Goal: Task Accomplishment & Management: Manage account settings

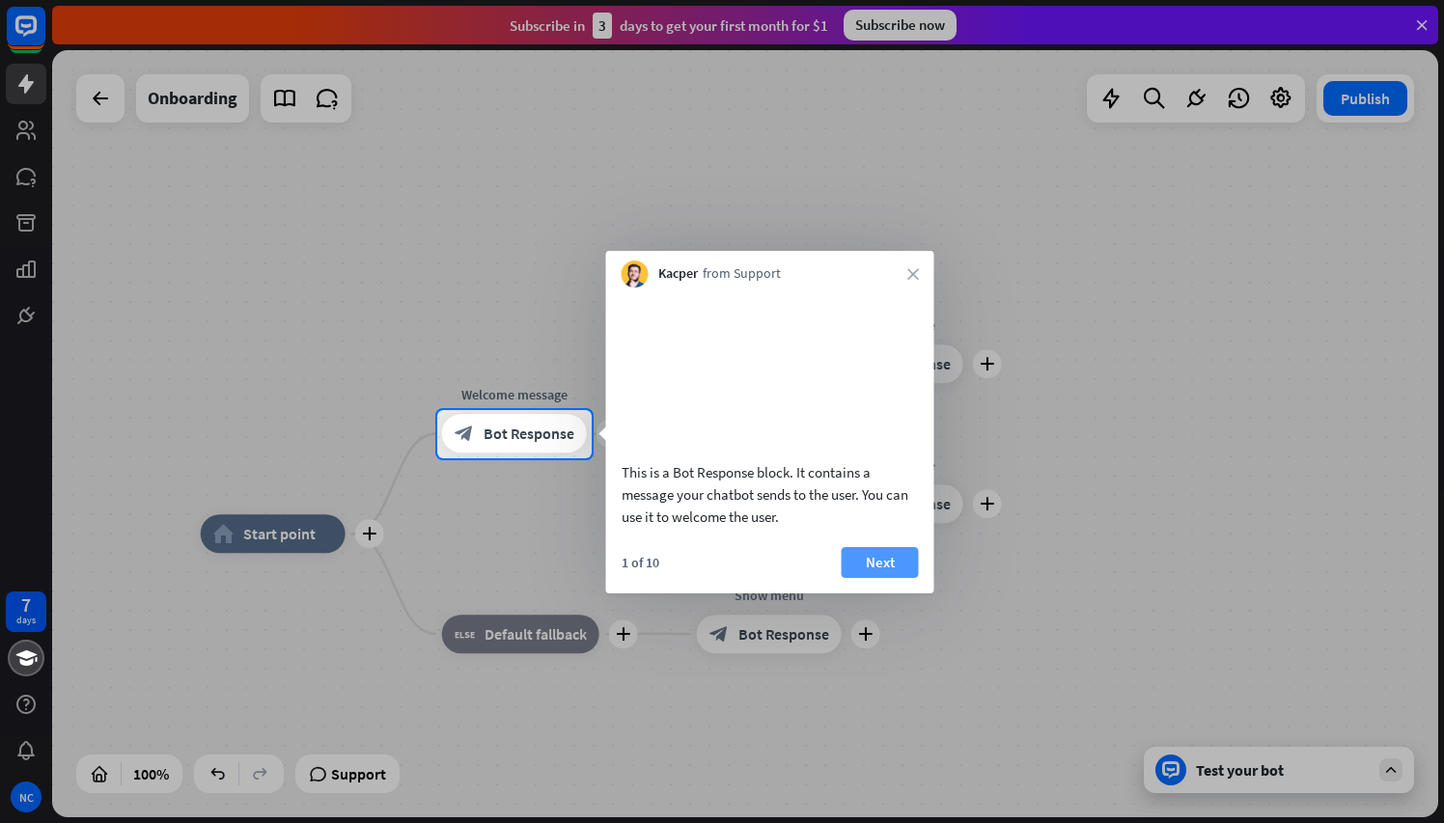
click at [882, 578] on button "Next" at bounding box center [880, 562] width 77 height 31
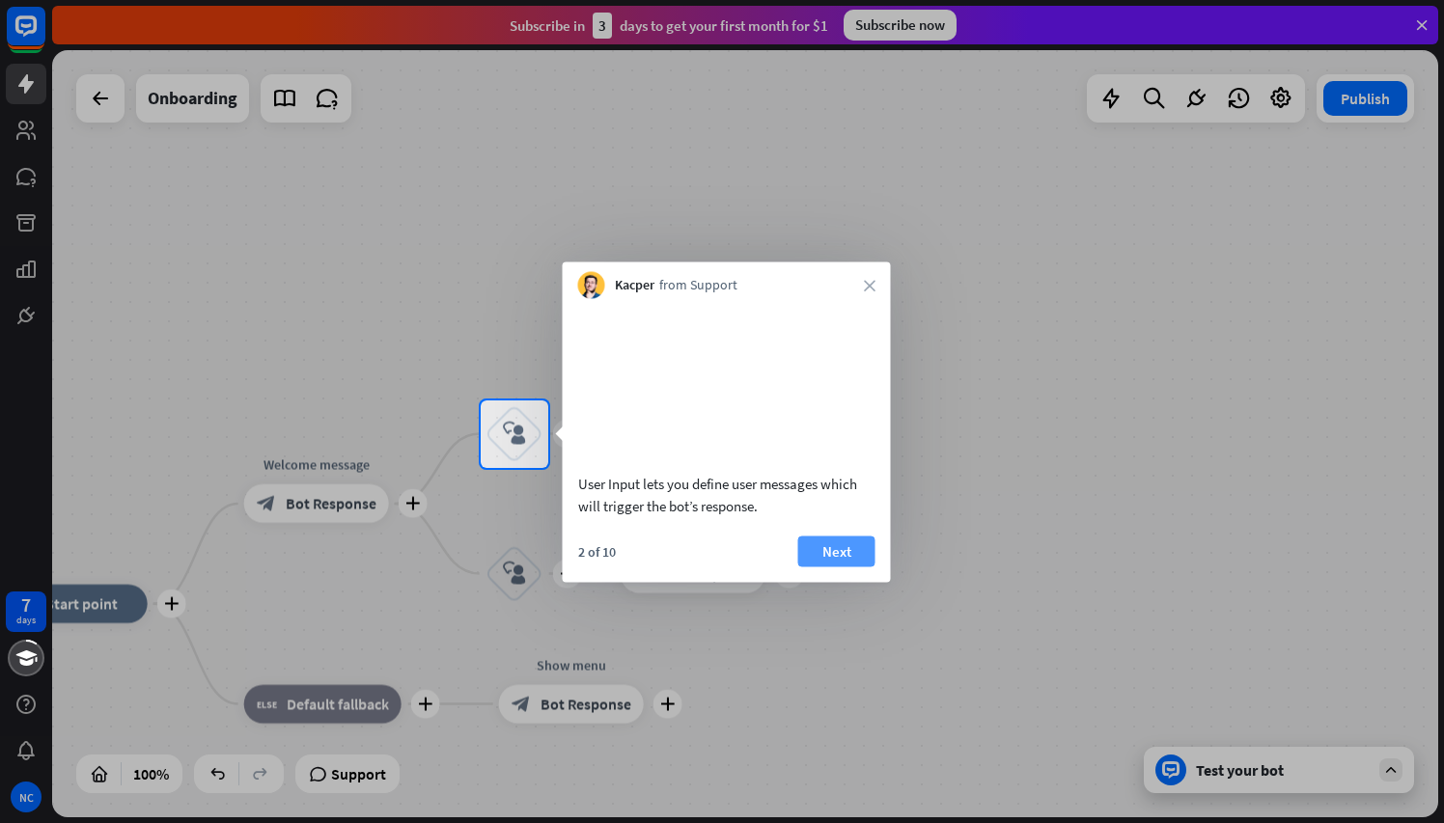
click at [850, 567] on button "Next" at bounding box center [836, 551] width 77 height 31
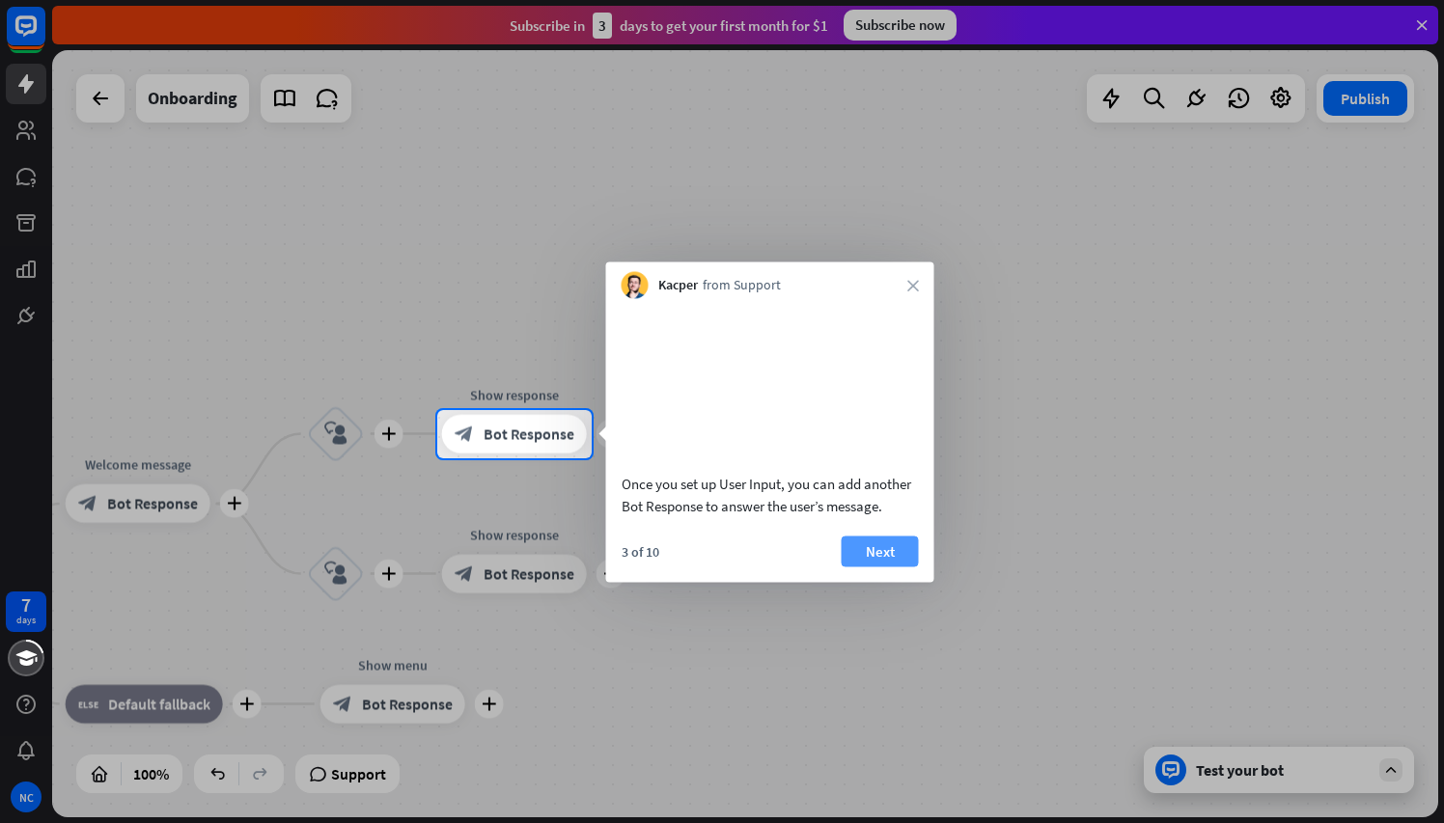
click at [884, 567] on button "Next" at bounding box center [880, 551] width 77 height 31
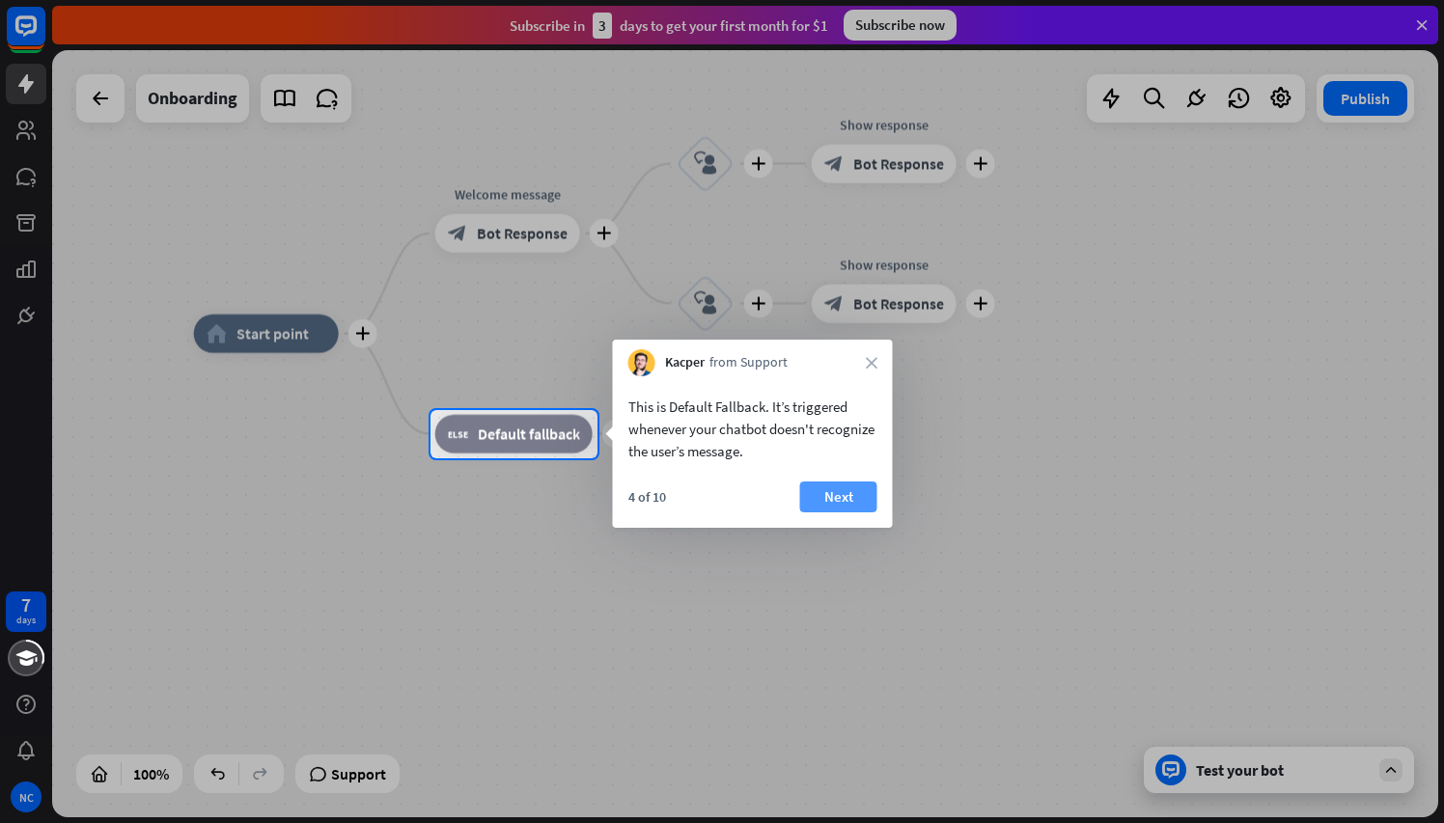
click at [843, 487] on button "Next" at bounding box center [838, 497] width 77 height 31
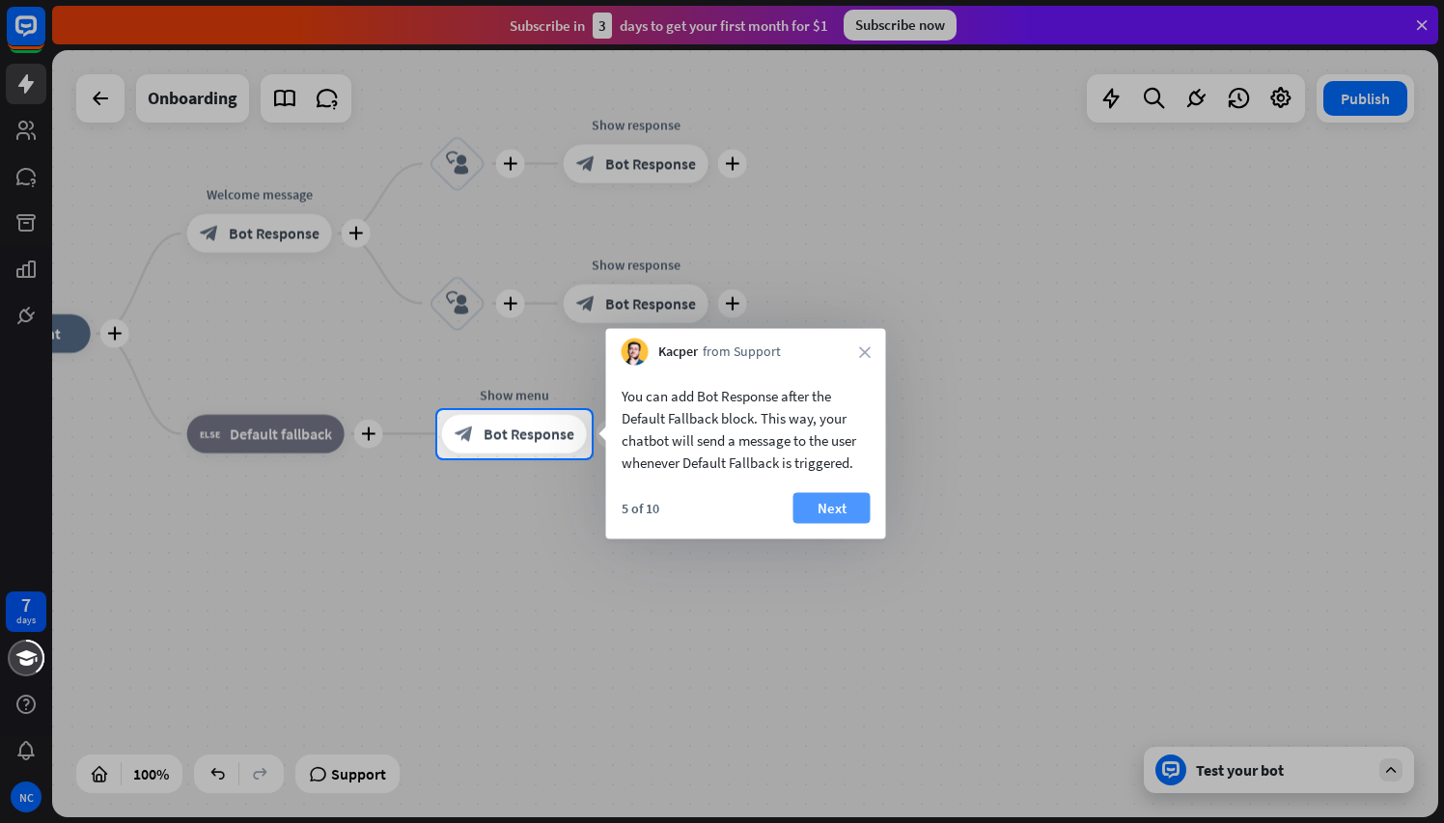
click at [839, 511] on button "Next" at bounding box center [832, 508] width 77 height 31
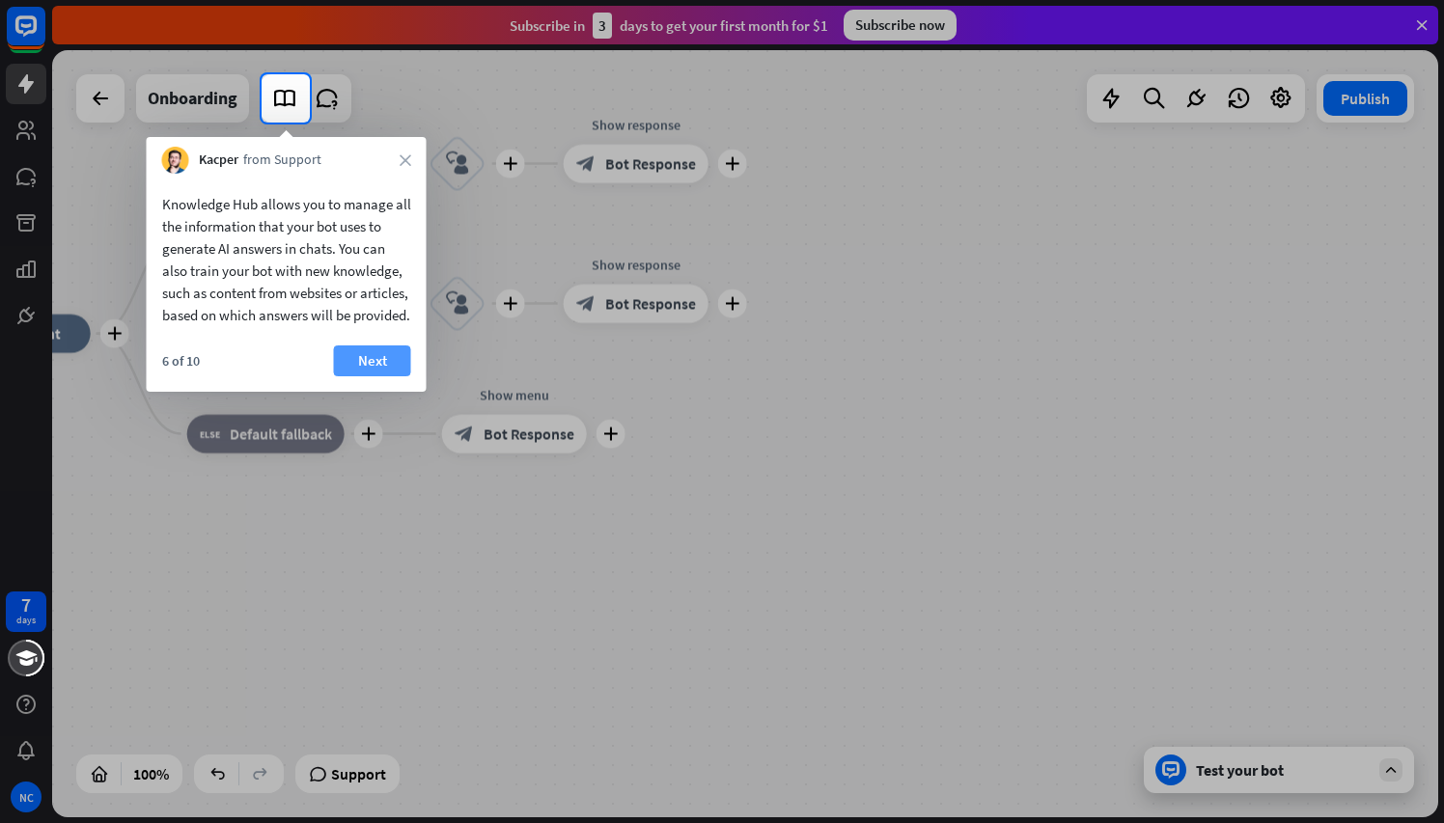
click at [378, 376] on button "Next" at bounding box center [372, 361] width 77 height 31
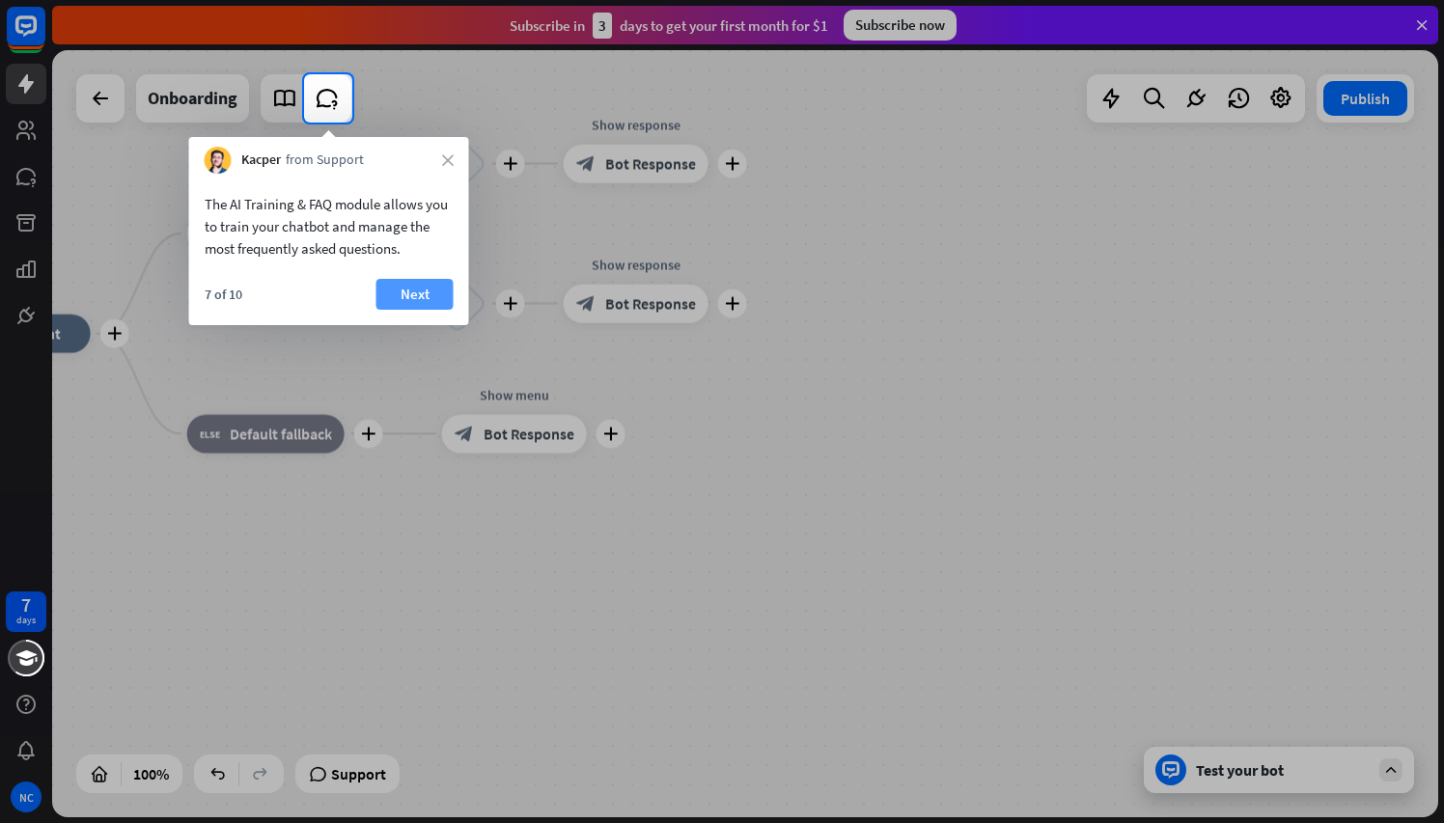
click at [425, 303] on button "Next" at bounding box center [414, 294] width 77 height 31
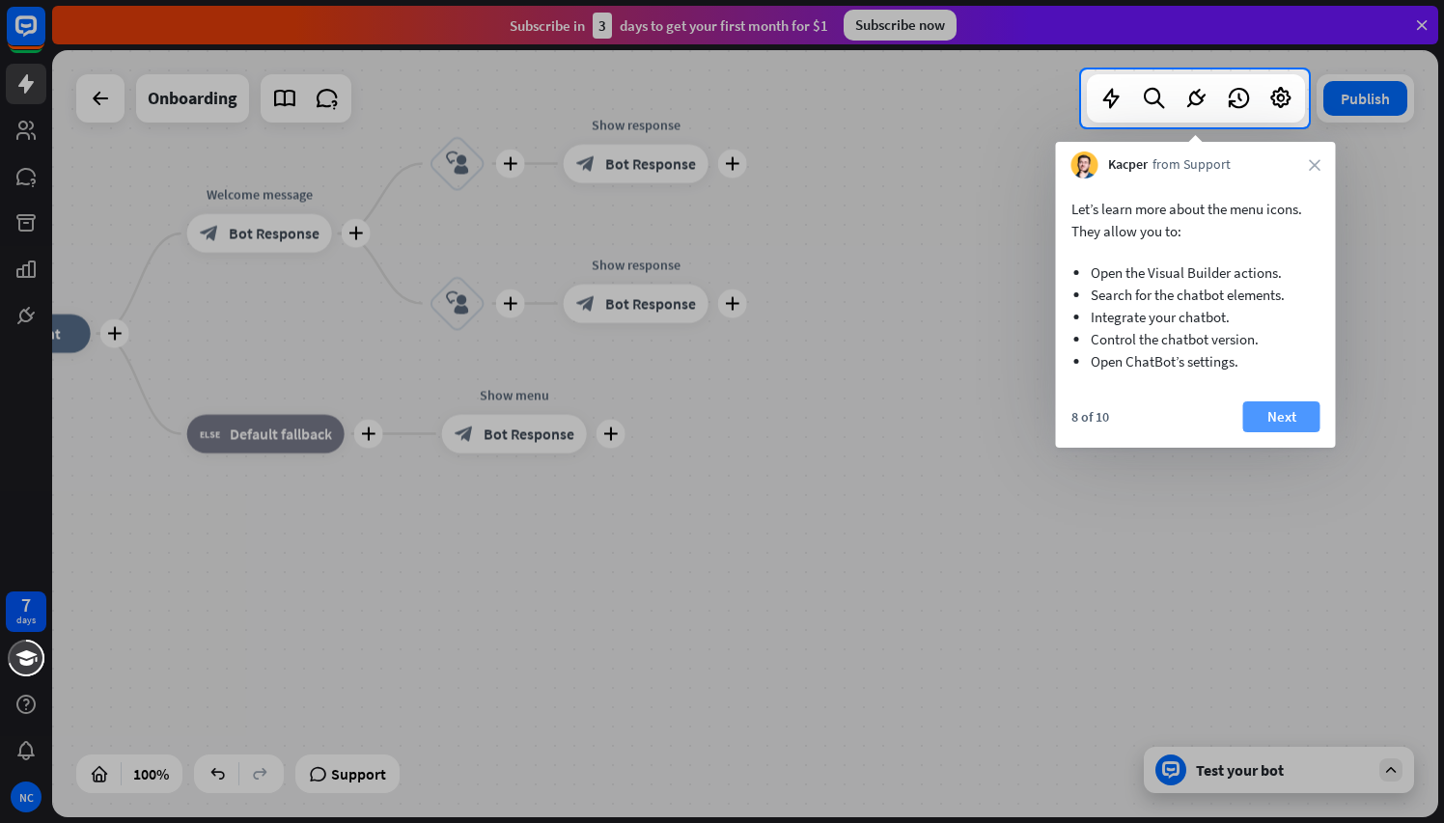
click at [1291, 417] on button "Next" at bounding box center [1281, 417] width 77 height 31
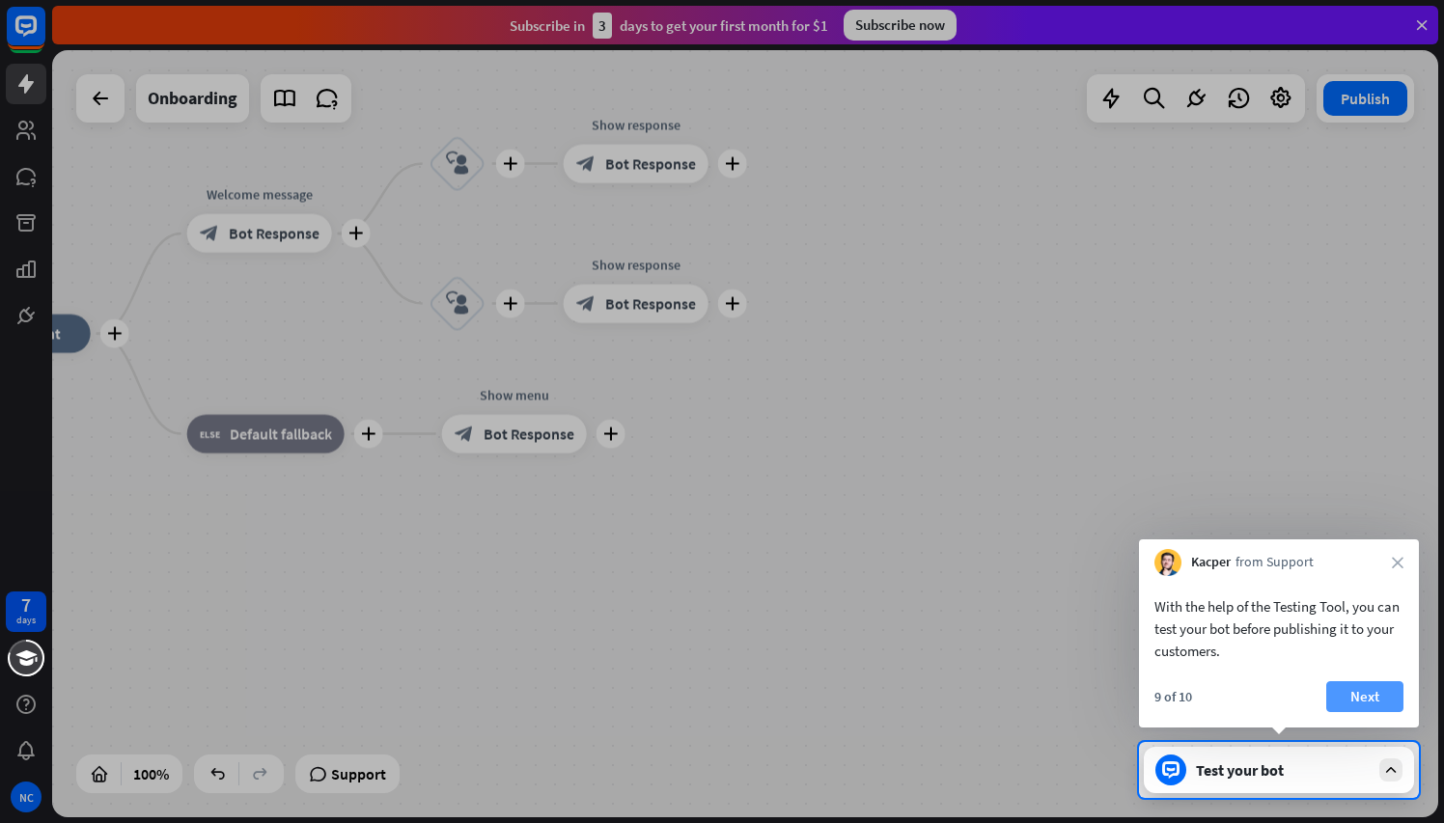
click at [1359, 697] on button "Next" at bounding box center [1364, 697] width 77 height 31
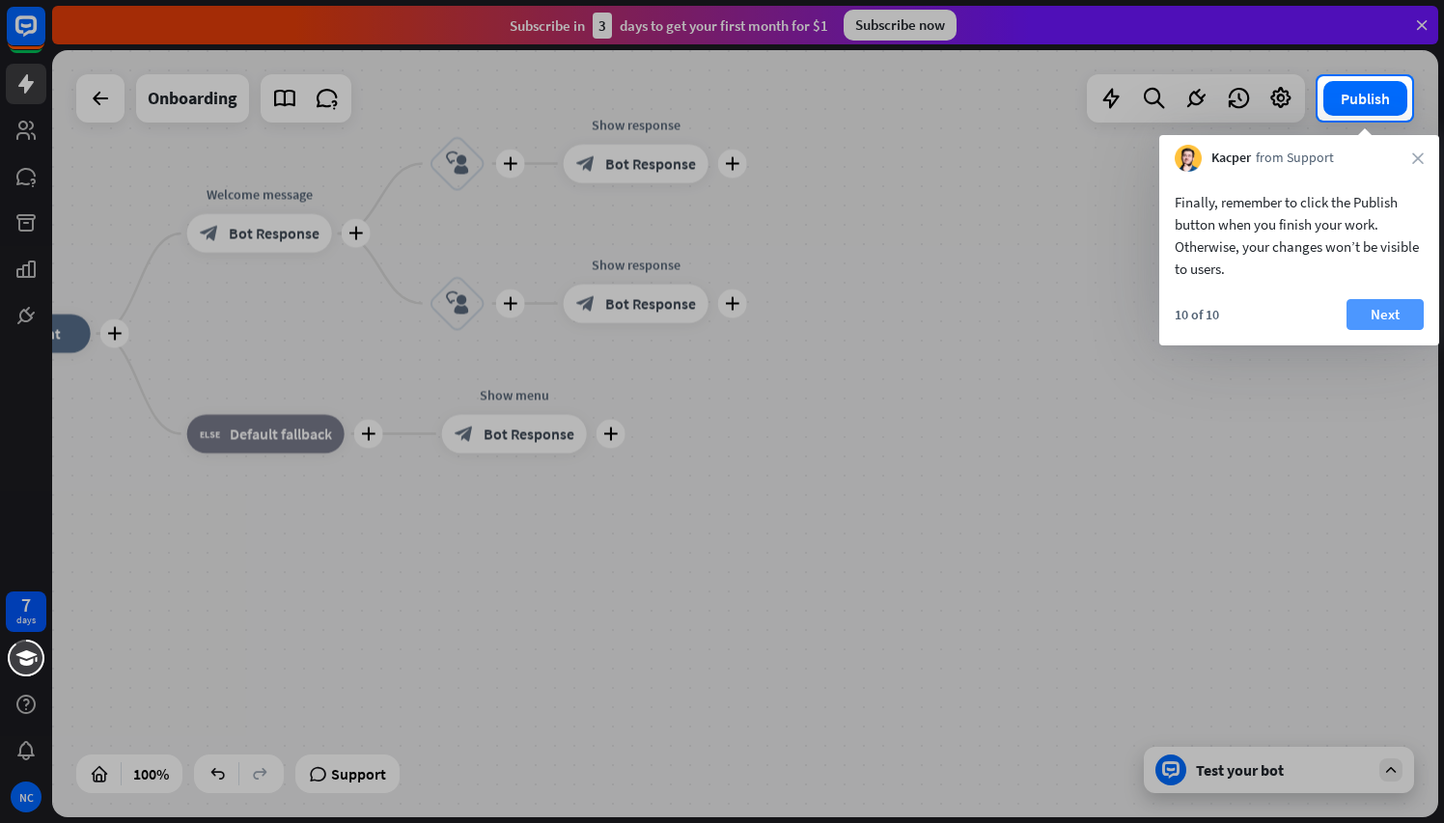
click at [1378, 307] on button "Next" at bounding box center [1385, 314] width 77 height 31
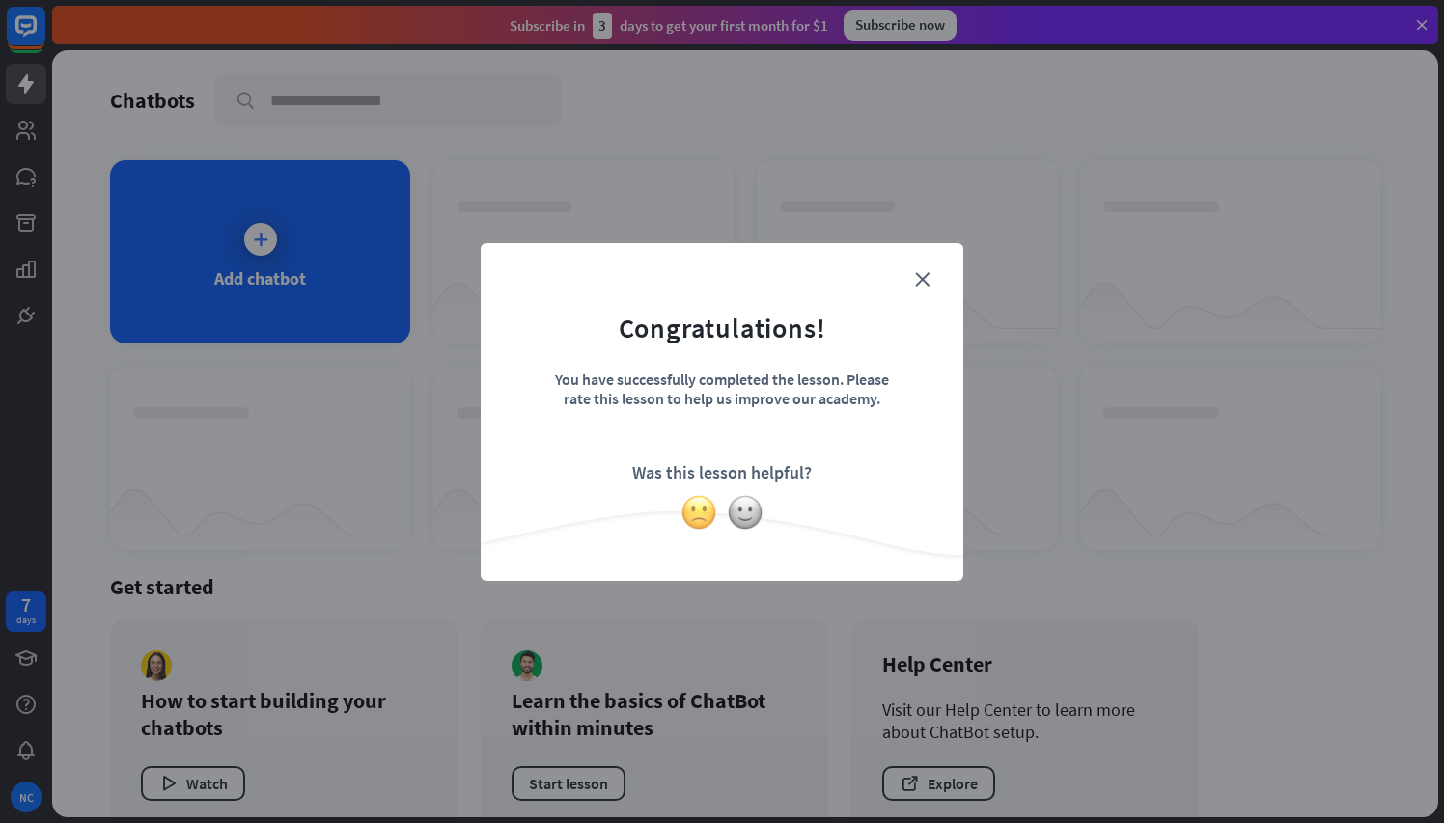
click at [706, 512] on img at bounding box center [699, 512] width 37 height 37
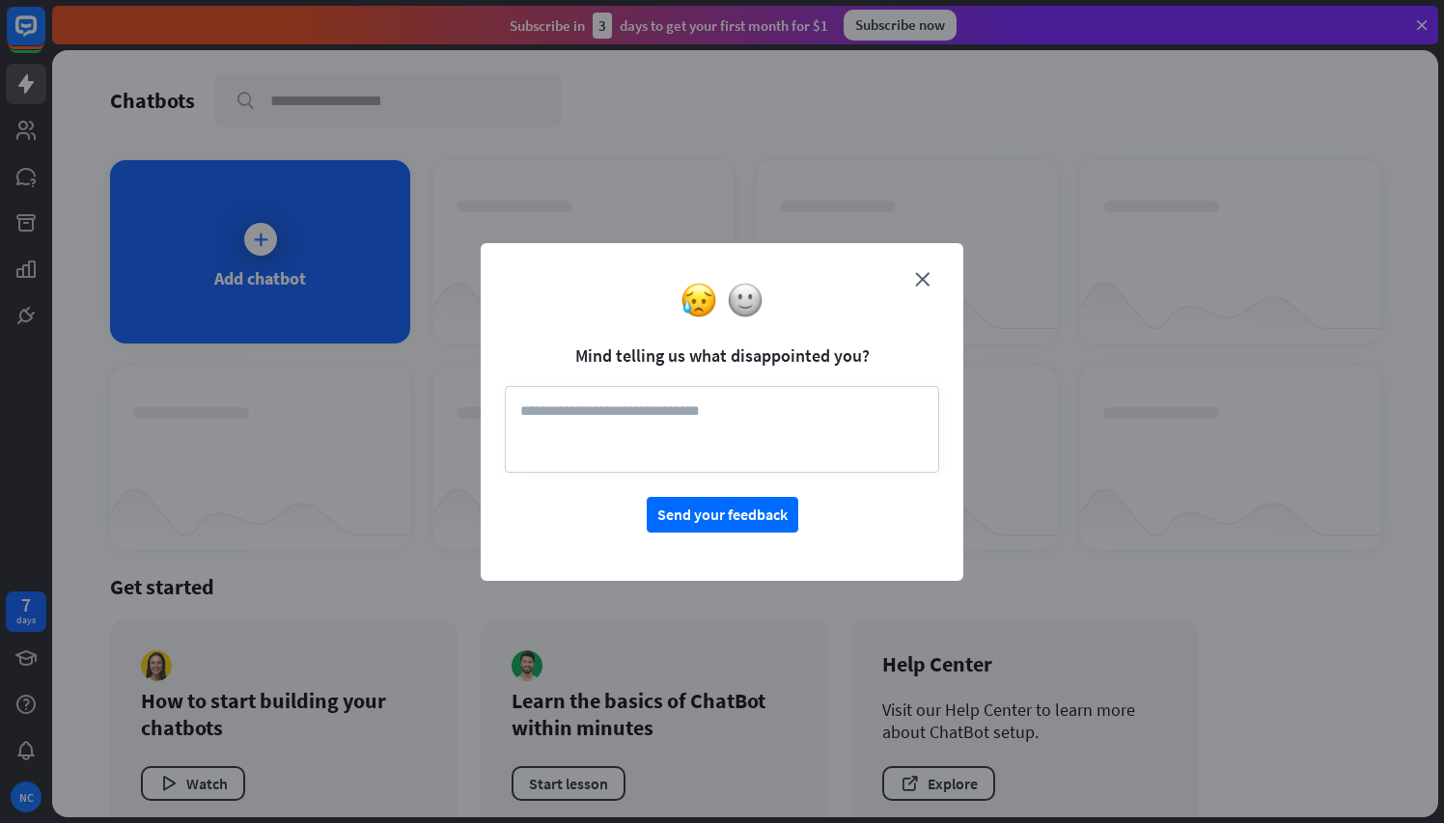
click at [922, 282] on div at bounding box center [722, 300] width 483 height 37
click at [922, 270] on form "Mind telling us what disappointed you? Send your feedback" at bounding box center [722, 399] width 434 height 265
click at [920, 278] on icon "close" at bounding box center [922, 279] width 14 height 14
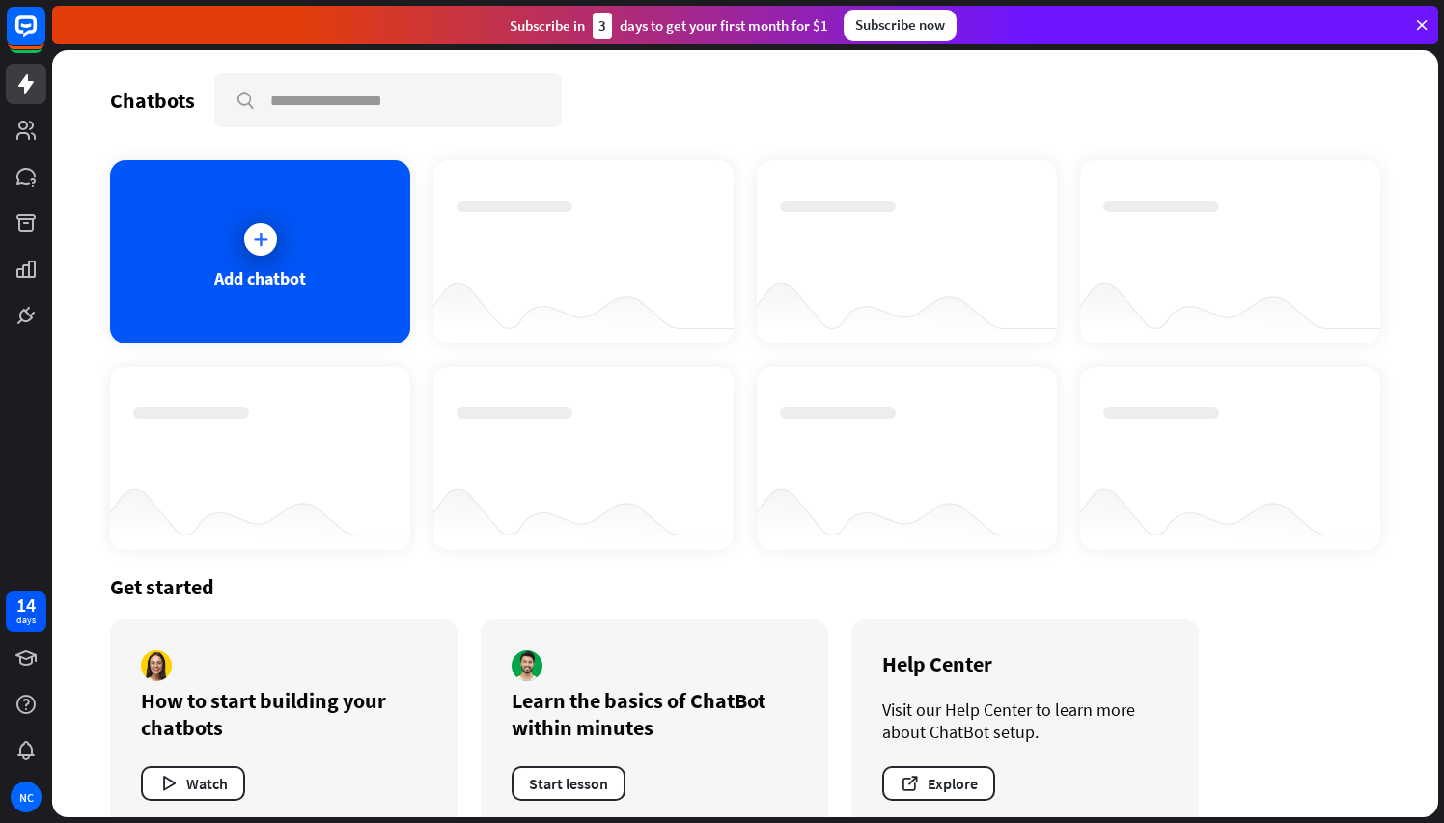
click at [1424, 23] on icon at bounding box center [1421, 24] width 17 height 17
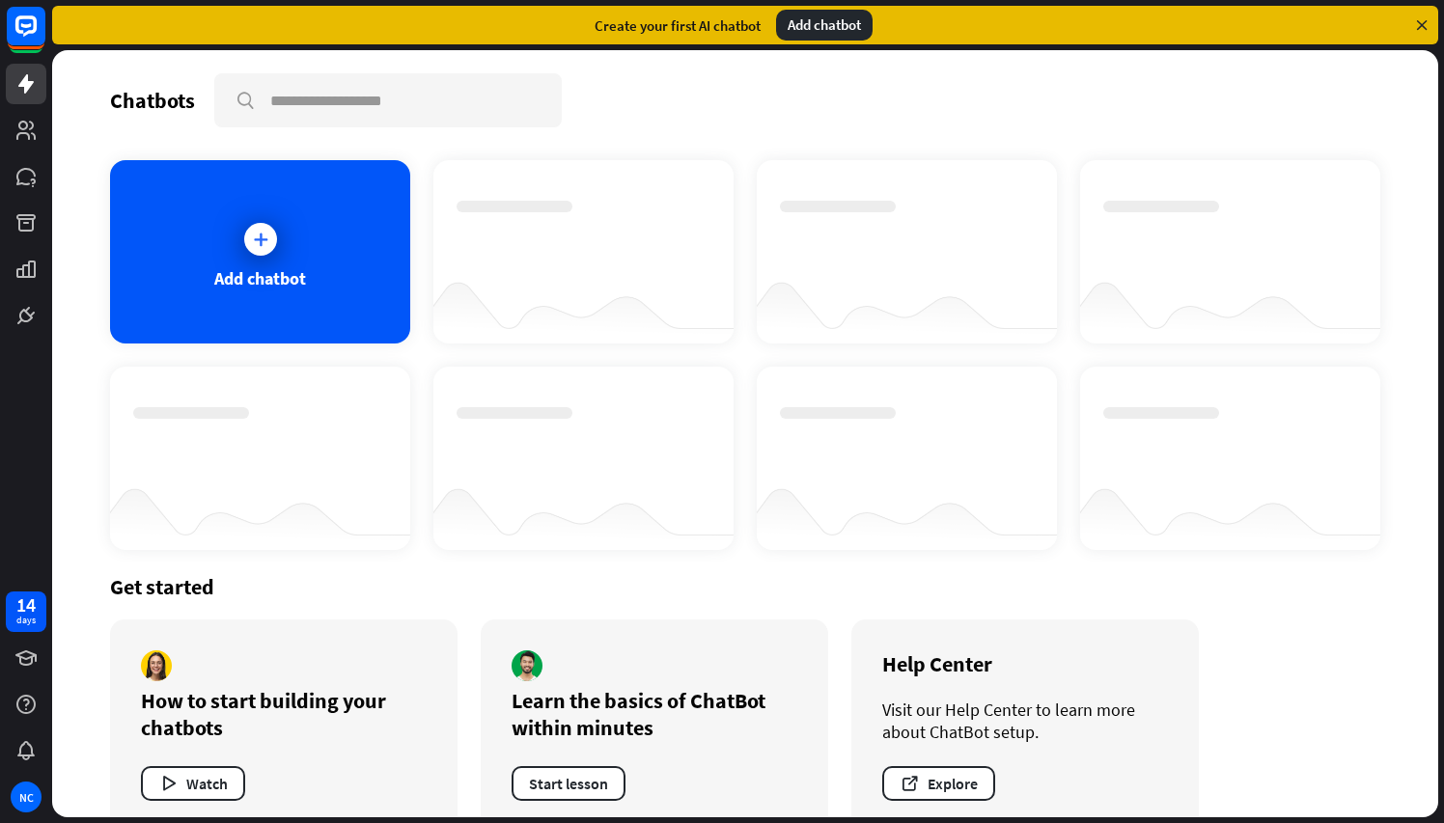
click at [1420, 31] on icon at bounding box center [1421, 24] width 17 height 17
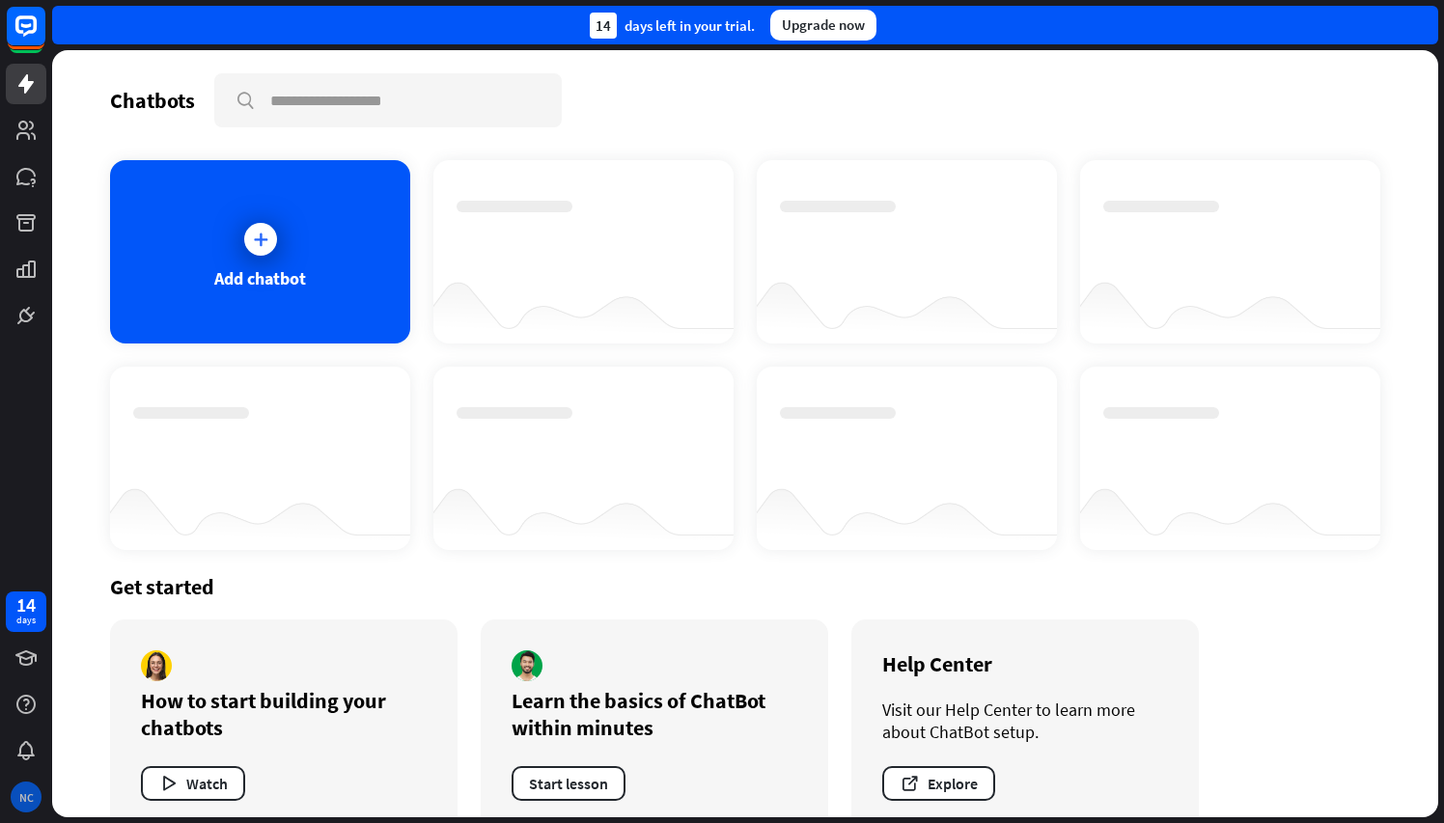
click at [25, 799] on div "NC" at bounding box center [26, 797] width 31 height 31
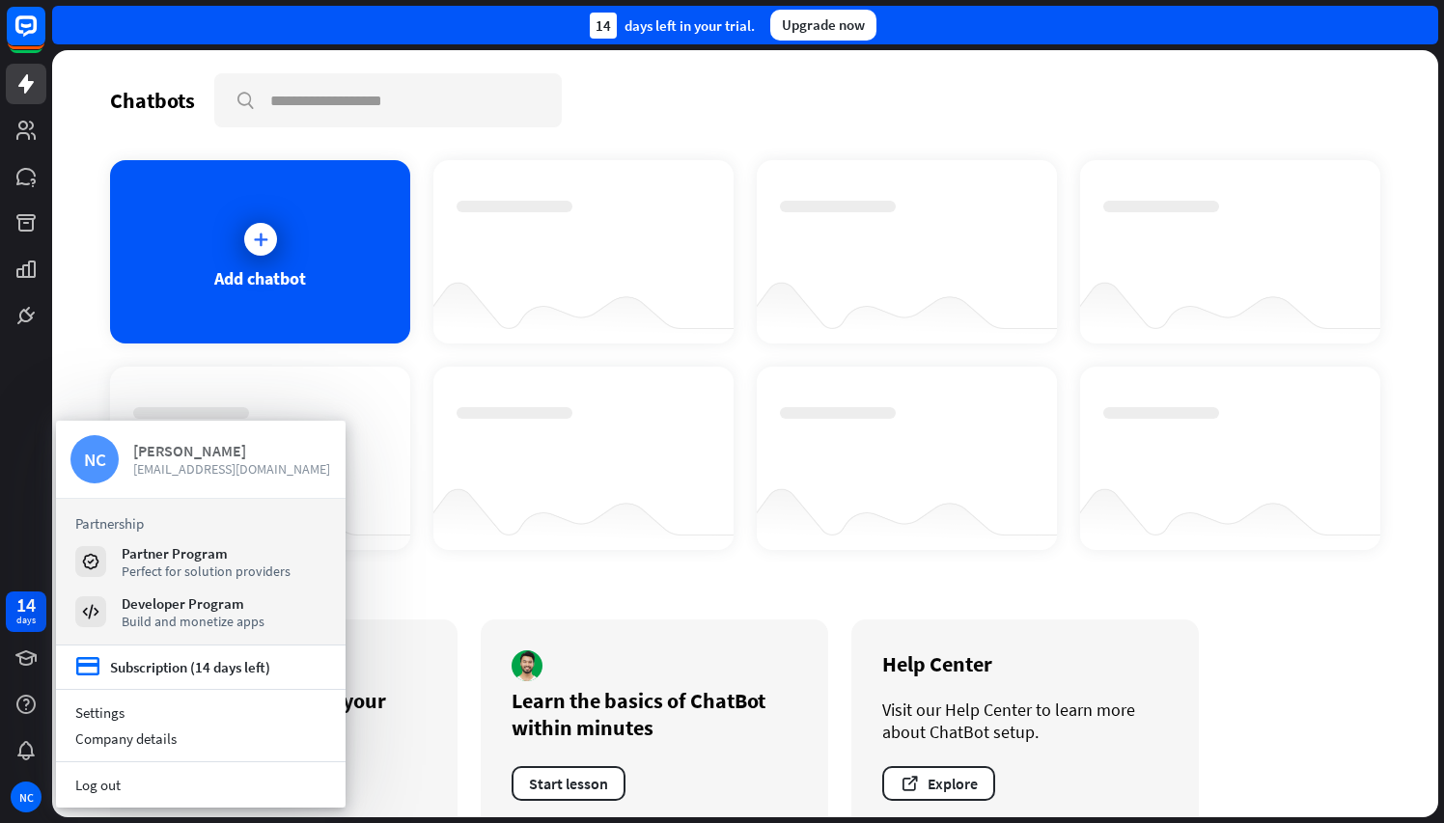
click at [225, 454] on div "[PERSON_NAME]" at bounding box center [232, 450] width 198 height 19
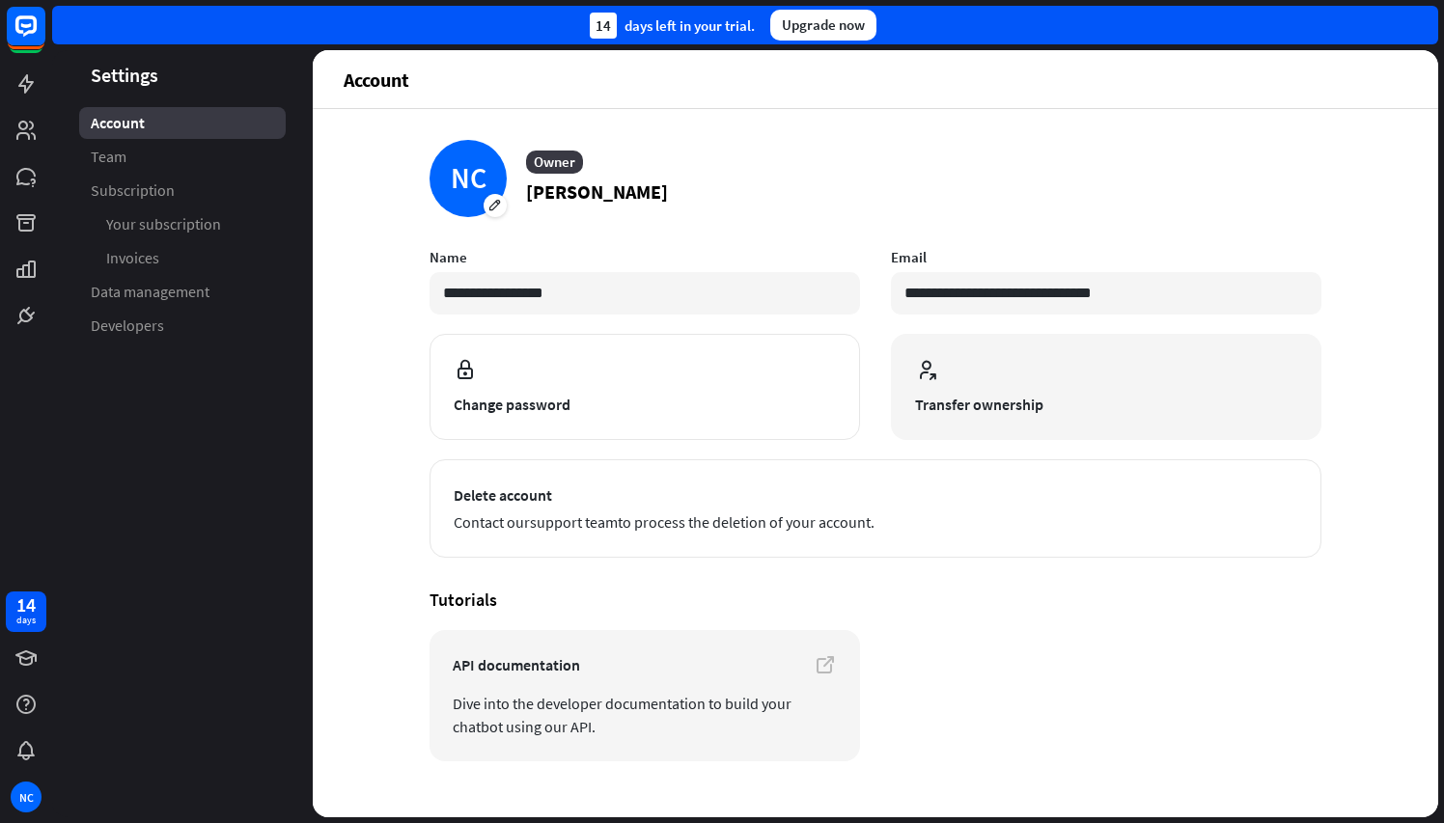
click at [944, 406] on span "Transfer ownership" at bounding box center [1106, 404] width 382 height 23
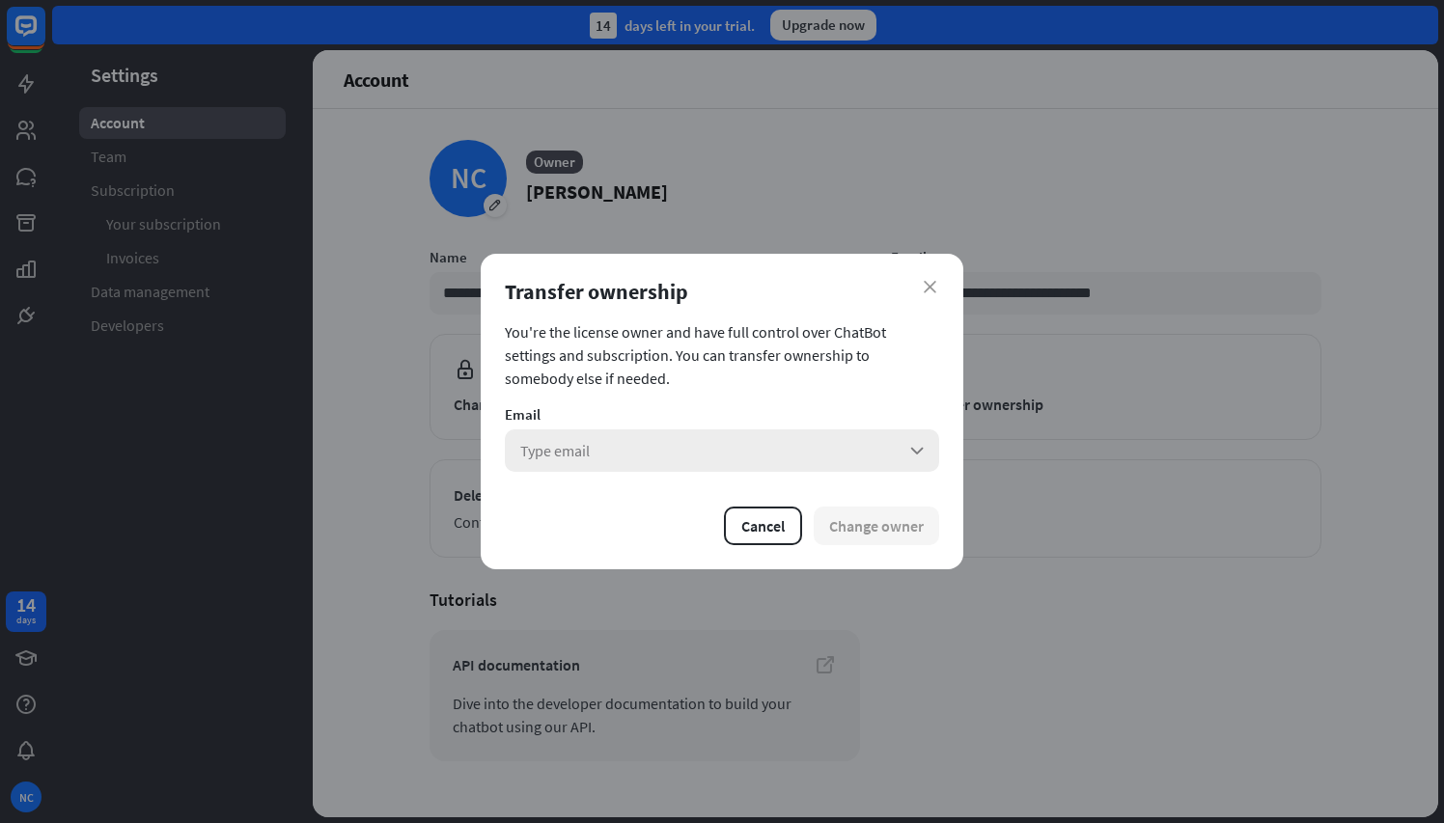
click at [634, 452] on div "Type email arrow_down" at bounding box center [722, 451] width 434 height 42
click at [626, 411] on div "Email" at bounding box center [722, 414] width 434 height 18
click at [928, 285] on icon "close" at bounding box center [930, 287] width 13 height 13
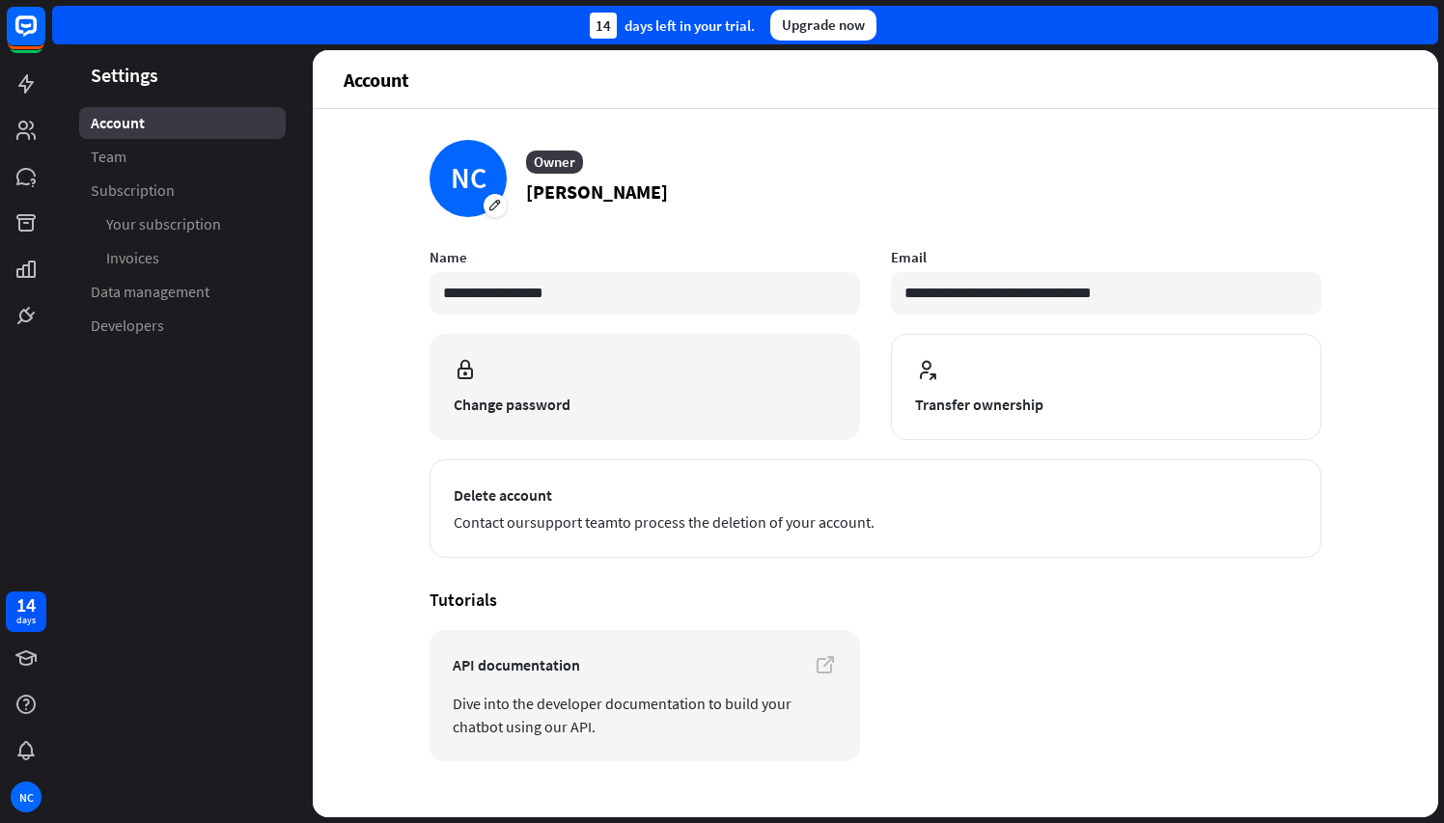
click at [588, 396] on button "Change password" at bounding box center [645, 387] width 431 height 106
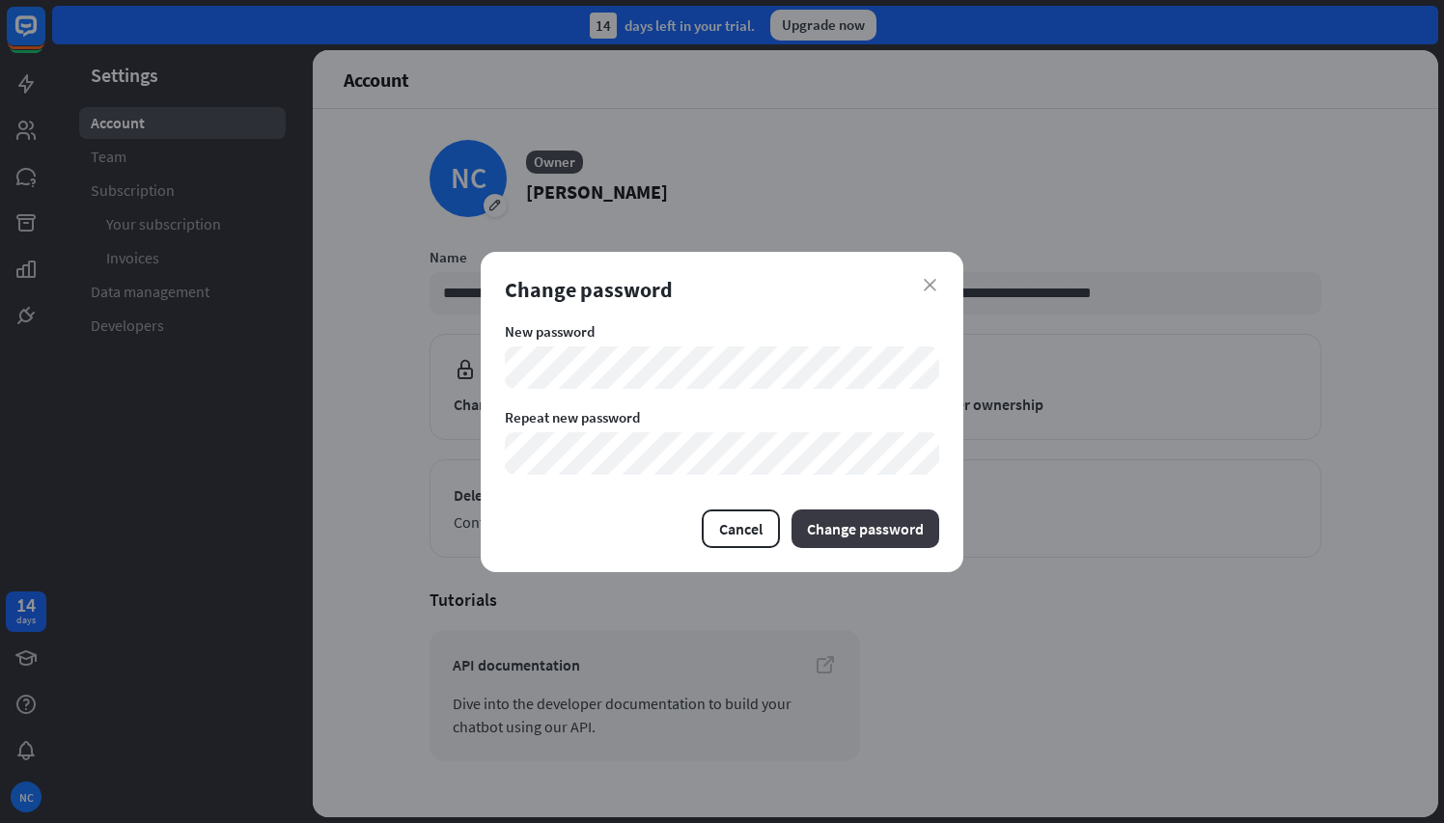
click at [859, 525] on button "Change password" at bounding box center [866, 529] width 148 height 39
click at [842, 537] on button "Change password" at bounding box center [866, 529] width 148 height 39
click at [481, 364] on div "close Change password New password Repeat new password Cancel Change password" at bounding box center [722, 412] width 483 height 321
click at [869, 532] on button "Change password" at bounding box center [866, 529] width 148 height 39
